Goal: Use online tool/utility: Utilize a website feature to perform a specific function

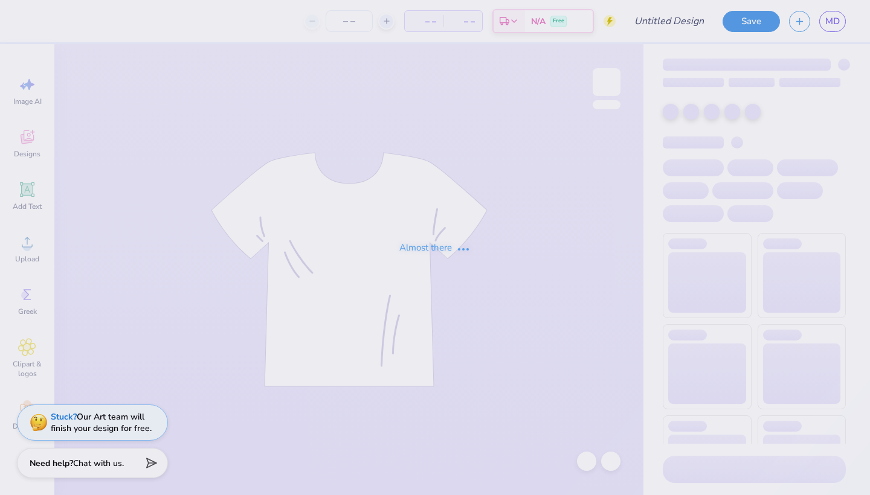
type input "AAA fall shirts"
type input "24"
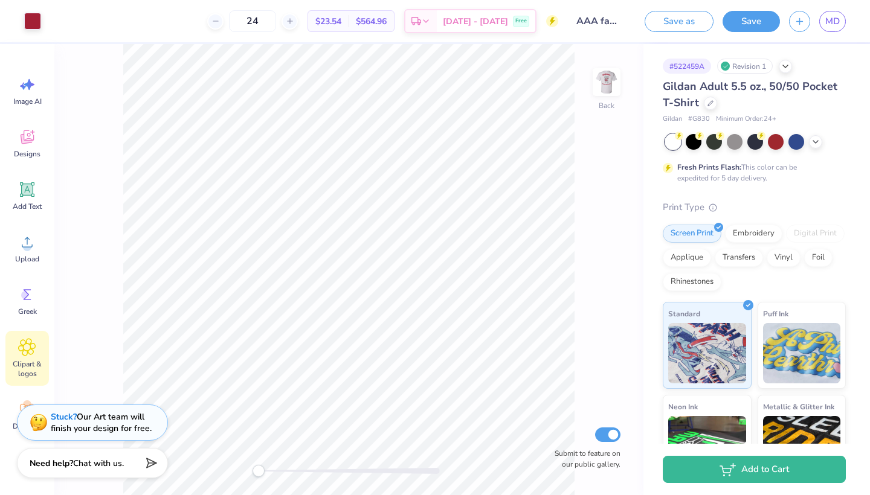
click at [24, 350] on icon at bounding box center [27, 347] width 7 height 7
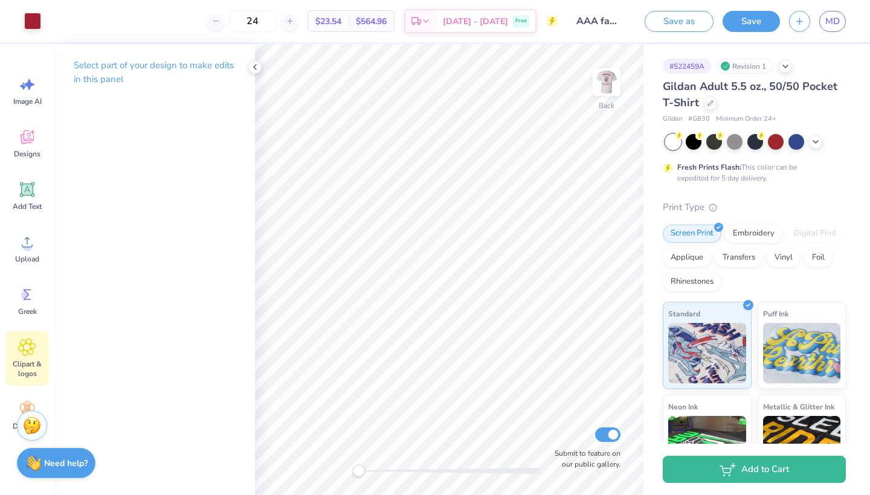
click at [27, 359] on span "Clipart & logos" at bounding box center [27, 368] width 40 height 19
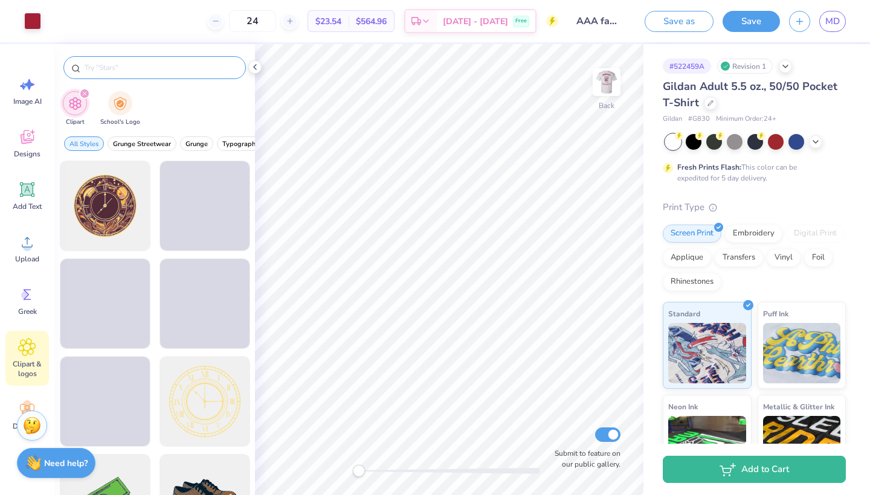
click at [117, 71] on input "text" at bounding box center [160, 68] width 155 height 12
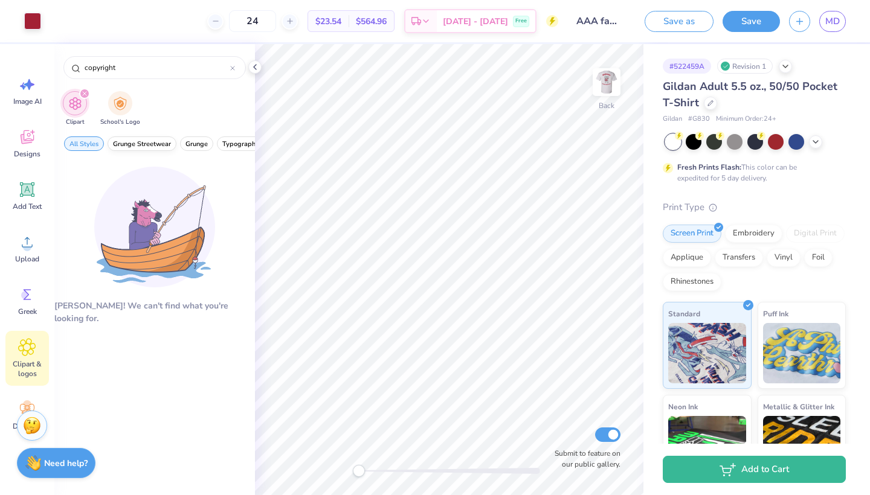
type input "copyright"
click at [135, 141] on span "Grunge Streetwear" at bounding box center [142, 144] width 58 height 9
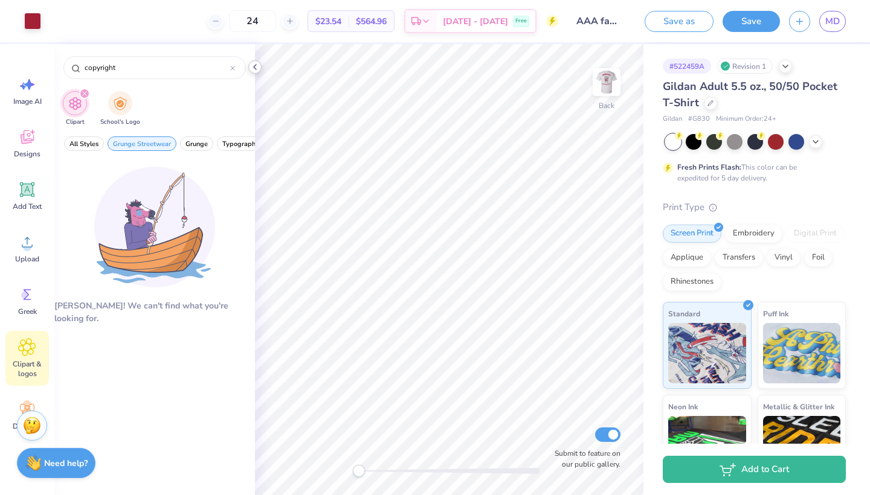
click at [258, 67] on icon at bounding box center [255, 67] width 10 height 10
